Goal: Transaction & Acquisition: Book appointment/travel/reservation

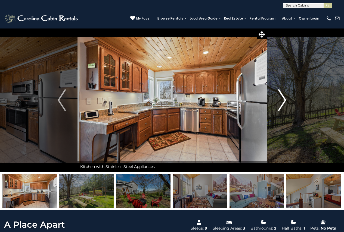
click at [285, 100] on img "Next" at bounding box center [282, 100] width 8 height 22
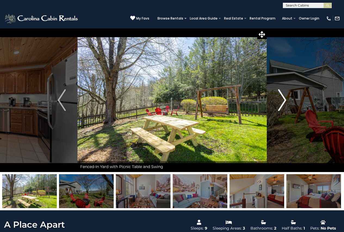
click at [285, 100] on img "Next" at bounding box center [282, 100] width 8 height 22
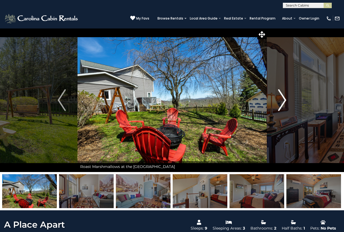
click at [285, 100] on img "Next" at bounding box center [282, 100] width 8 height 22
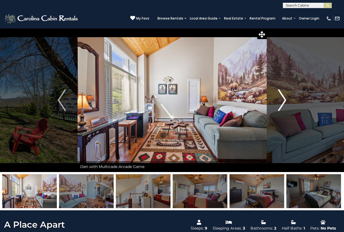
click at [285, 100] on img "Next" at bounding box center [282, 100] width 8 height 22
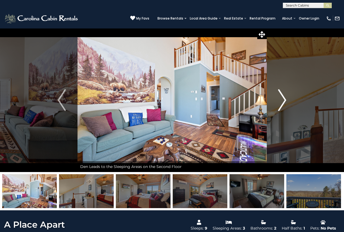
click at [285, 100] on img "Next" at bounding box center [282, 100] width 8 height 22
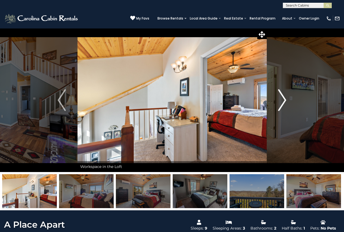
click at [285, 100] on img "Next" at bounding box center [282, 100] width 8 height 22
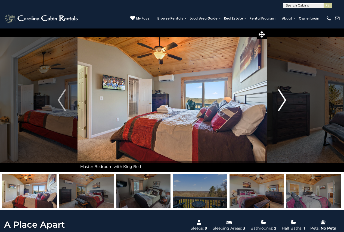
click at [285, 100] on img "Next" at bounding box center [282, 100] width 8 height 22
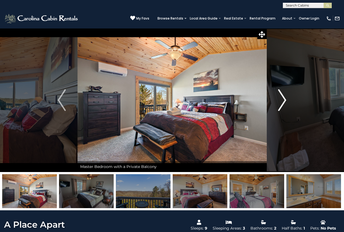
click at [285, 100] on img "Next" at bounding box center [282, 100] width 8 height 22
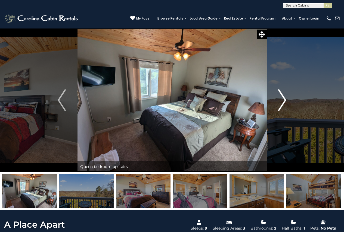
click at [285, 100] on img "Next" at bounding box center [282, 100] width 8 height 22
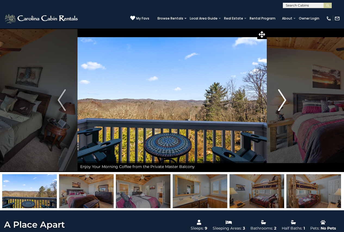
click at [285, 100] on img "Next" at bounding box center [282, 100] width 8 height 22
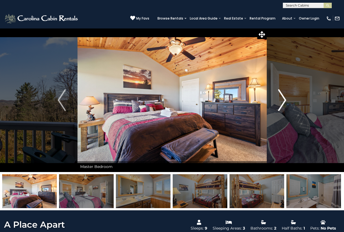
click at [285, 100] on img "Next" at bounding box center [282, 100] width 8 height 22
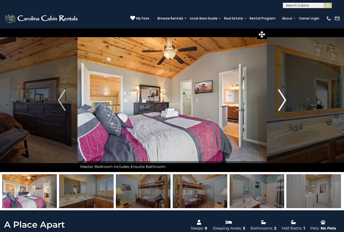
click at [285, 100] on img "Next" at bounding box center [282, 100] width 8 height 22
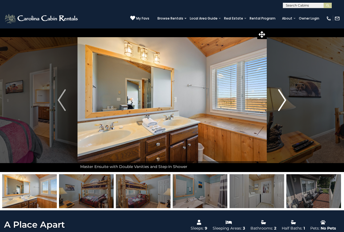
click at [285, 100] on img "Next" at bounding box center [282, 100] width 8 height 22
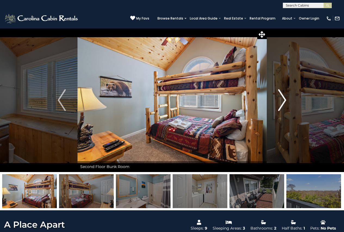
click at [285, 100] on img "Next" at bounding box center [282, 100] width 8 height 22
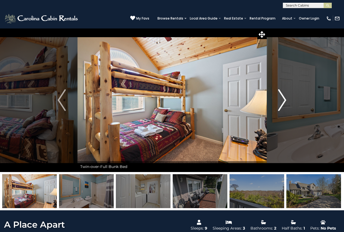
click at [285, 100] on img "Next" at bounding box center [282, 100] width 8 height 22
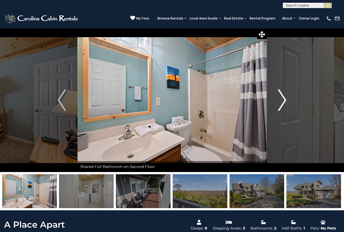
click at [285, 100] on img "Next" at bounding box center [282, 100] width 8 height 22
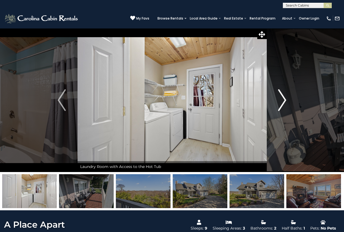
click at [285, 100] on img "Next" at bounding box center [282, 100] width 8 height 22
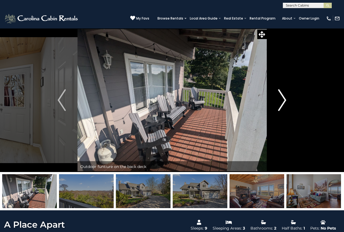
click at [285, 100] on img "Next" at bounding box center [282, 100] width 8 height 22
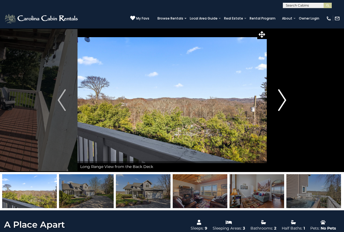
click at [285, 100] on img "Next" at bounding box center [282, 100] width 8 height 22
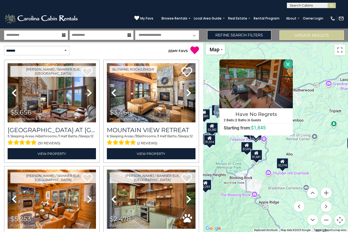
select select "*"
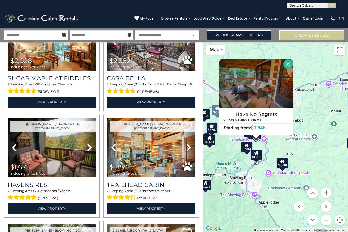
scroll to position [1114, 0]
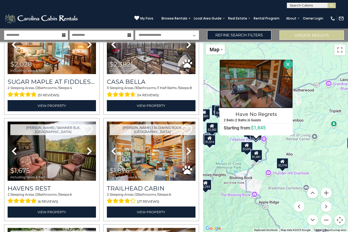
click at [257, 79] on img at bounding box center [255, 84] width 73 height 49
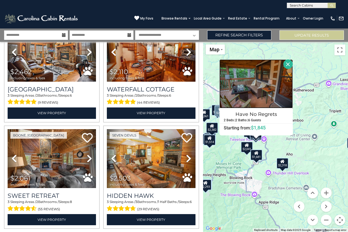
scroll to position [1440, 0]
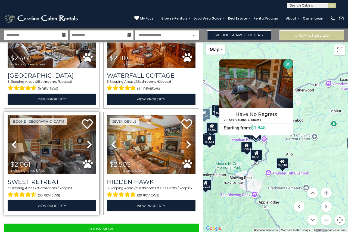
click at [61, 130] on img at bounding box center [52, 145] width 88 height 59
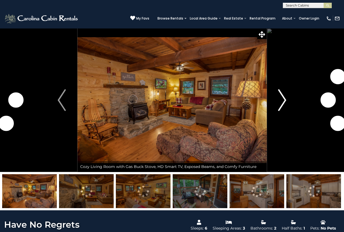
click at [282, 96] on img "Next" at bounding box center [282, 100] width 8 height 22
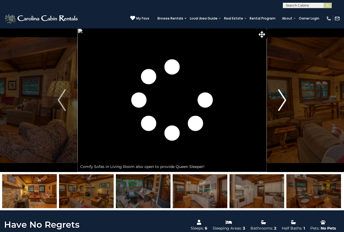
click at [282, 96] on img "Next" at bounding box center [282, 100] width 8 height 22
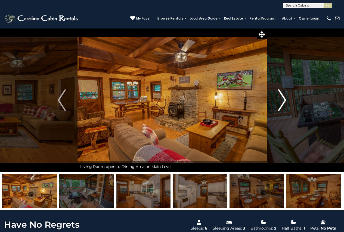
click at [285, 98] on img "Next" at bounding box center [282, 100] width 8 height 22
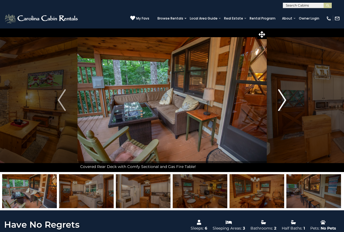
click at [285, 98] on img "Next" at bounding box center [282, 100] width 8 height 22
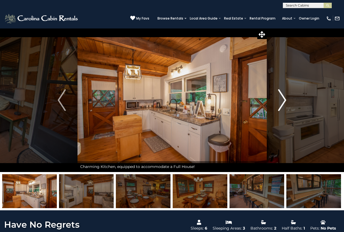
click at [285, 98] on img "Next" at bounding box center [282, 100] width 8 height 22
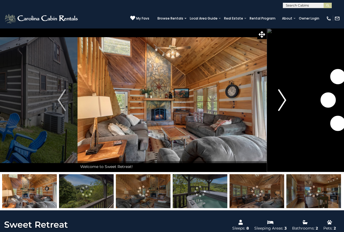
click at [284, 100] on img "Next" at bounding box center [282, 100] width 8 height 22
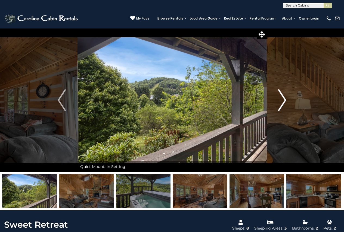
click at [284, 100] on img "Next" at bounding box center [282, 100] width 8 height 22
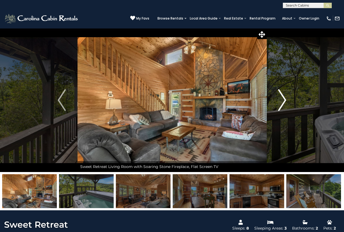
click at [284, 100] on img "Next" at bounding box center [282, 100] width 8 height 22
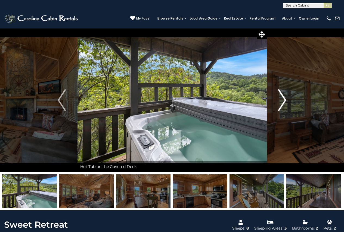
click at [284, 100] on img "Next" at bounding box center [282, 100] width 8 height 22
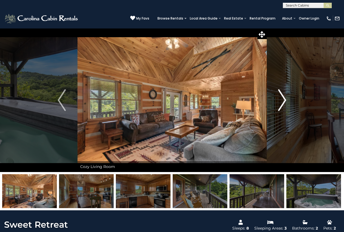
click at [284, 100] on img "Next" at bounding box center [282, 100] width 8 height 22
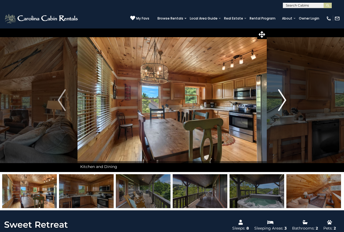
click at [284, 99] on img "Next" at bounding box center [282, 100] width 8 height 22
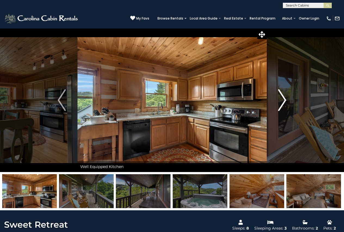
click at [284, 99] on img "Next" at bounding box center [282, 100] width 8 height 22
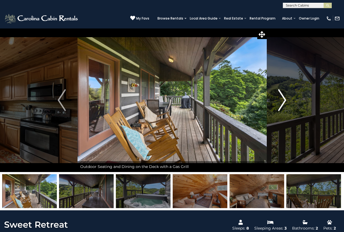
click at [284, 99] on img "Next" at bounding box center [282, 100] width 8 height 22
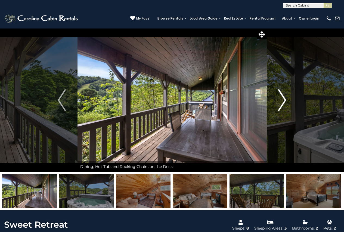
click at [284, 99] on img "Next" at bounding box center [282, 100] width 8 height 22
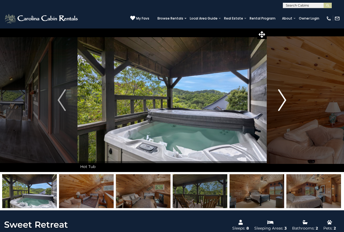
click at [284, 99] on img "Next" at bounding box center [282, 100] width 8 height 22
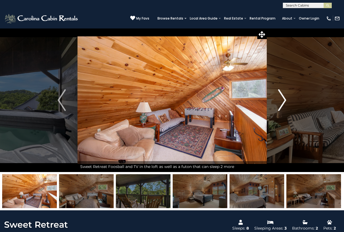
click at [284, 99] on img "Next" at bounding box center [282, 100] width 8 height 22
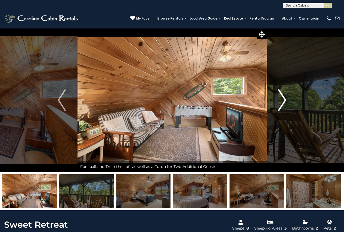
click at [284, 99] on img "Next" at bounding box center [282, 100] width 8 height 22
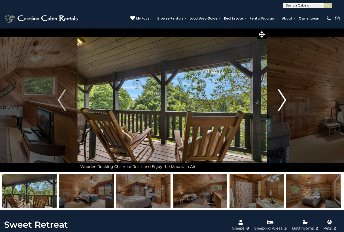
click at [284, 99] on img "Next" at bounding box center [282, 100] width 8 height 22
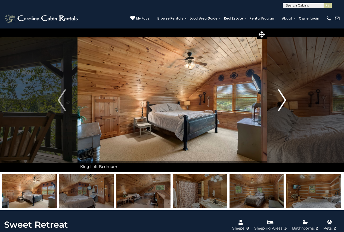
click at [284, 99] on img "Next" at bounding box center [282, 100] width 8 height 22
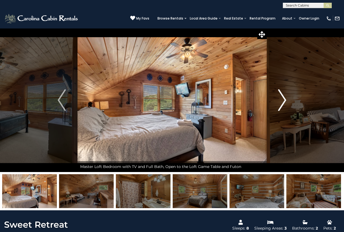
click at [284, 99] on img "Next" at bounding box center [282, 100] width 8 height 22
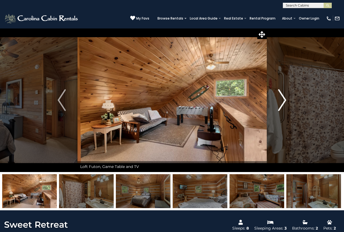
click at [284, 99] on img "Next" at bounding box center [282, 100] width 8 height 22
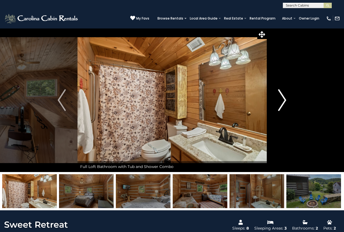
click at [284, 99] on img "Next" at bounding box center [282, 100] width 8 height 22
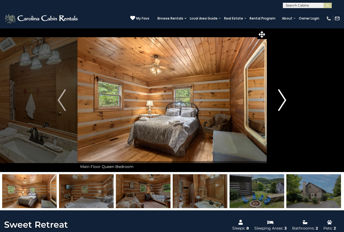
click at [284, 99] on img "Next" at bounding box center [282, 100] width 8 height 22
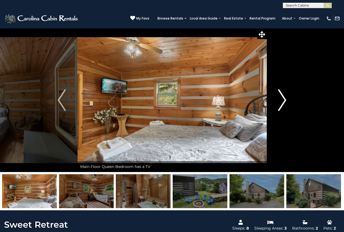
click at [284, 99] on img "Next" at bounding box center [282, 100] width 8 height 22
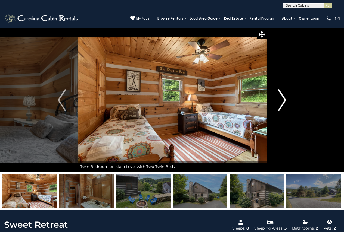
click at [284, 99] on img "Next" at bounding box center [282, 100] width 8 height 22
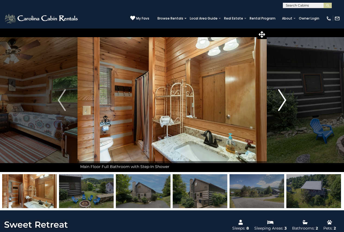
click at [284, 99] on img "Next" at bounding box center [282, 100] width 8 height 22
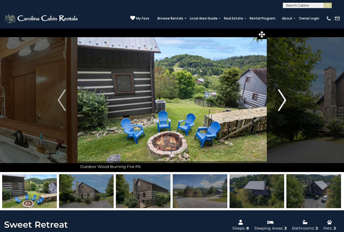
click at [284, 99] on img "Next" at bounding box center [282, 100] width 8 height 22
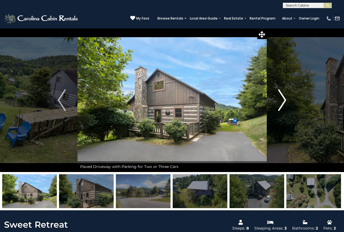
click at [284, 99] on img "Next" at bounding box center [282, 100] width 8 height 22
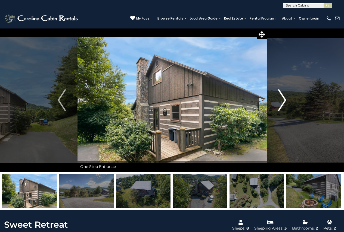
click at [284, 99] on img "Next" at bounding box center [282, 100] width 8 height 22
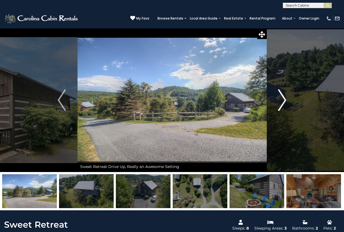
click at [284, 99] on img "Next" at bounding box center [282, 100] width 8 height 22
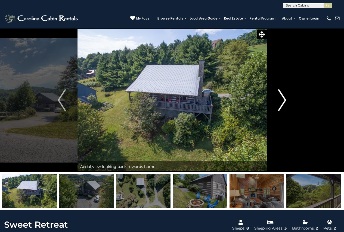
click at [284, 99] on img "Next" at bounding box center [282, 100] width 8 height 22
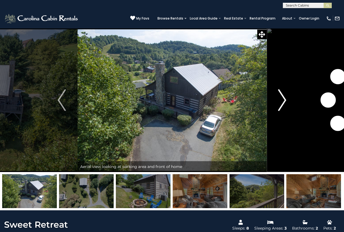
click at [284, 99] on img "Next" at bounding box center [282, 100] width 8 height 22
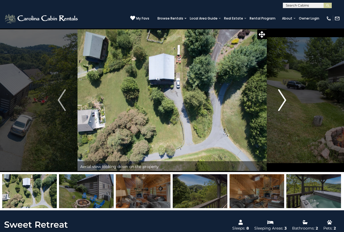
click at [284, 99] on img "Next" at bounding box center [282, 100] width 8 height 22
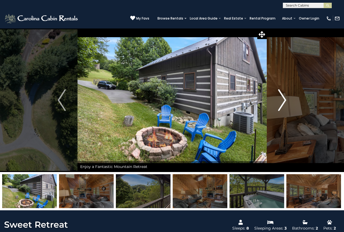
click at [284, 98] on img "Next" at bounding box center [282, 100] width 8 height 22
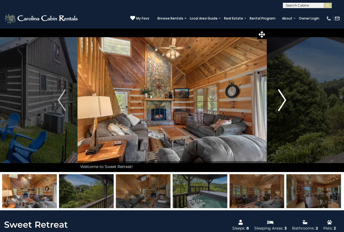
click at [284, 98] on img "Next" at bounding box center [282, 100] width 8 height 22
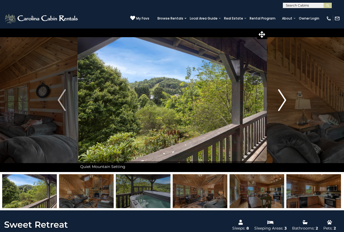
click at [284, 98] on img "Next" at bounding box center [282, 100] width 8 height 22
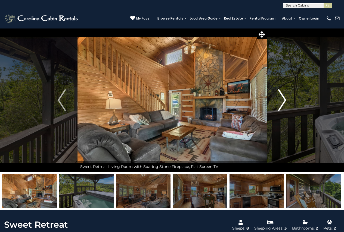
click at [284, 98] on img "Next" at bounding box center [282, 100] width 8 height 22
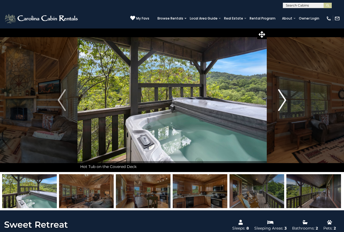
click at [284, 98] on img "Next" at bounding box center [282, 100] width 8 height 22
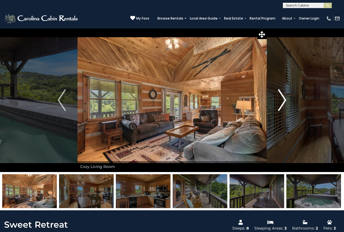
click at [284, 98] on img "Next" at bounding box center [282, 100] width 8 height 22
